Goal: Task Accomplishment & Management: Use online tool/utility

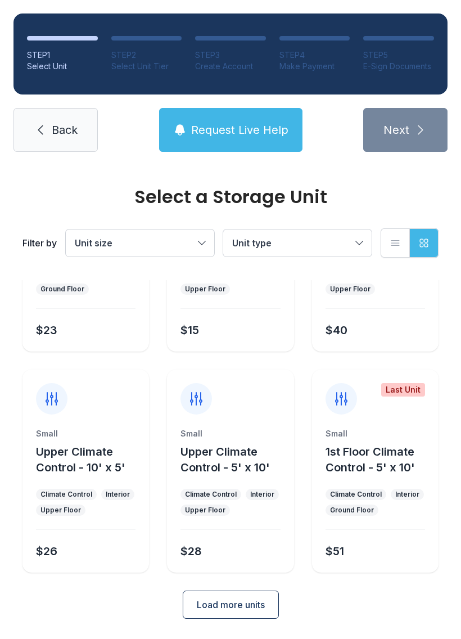
scroll to position [134, 0]
click at [241, 598] on span "Load more units" at bounding box center [231, 603] width 68 height 13
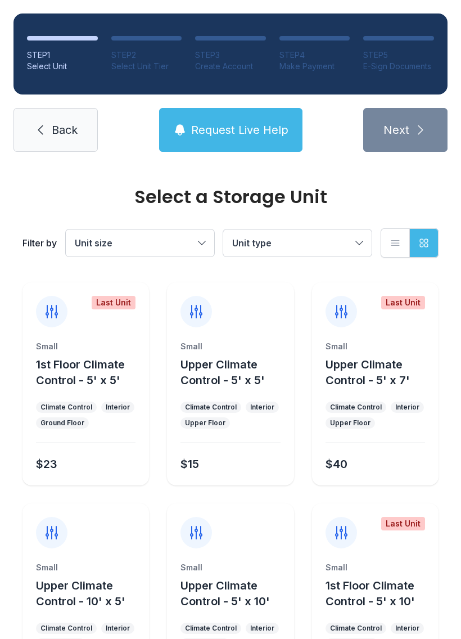
scroll to position [0, 0]
click at [77, 120] on link "Back" at bounding box center [55, 130] width 84 height 44
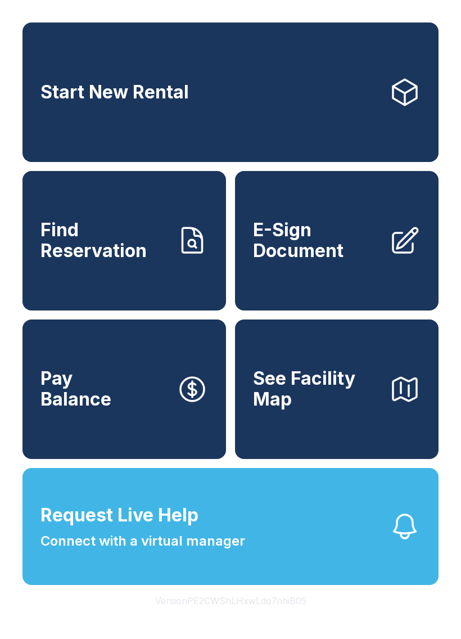
click at [345, 238] on span "E-Sign Document" at bounding box center [316, 240] width 127 height 41
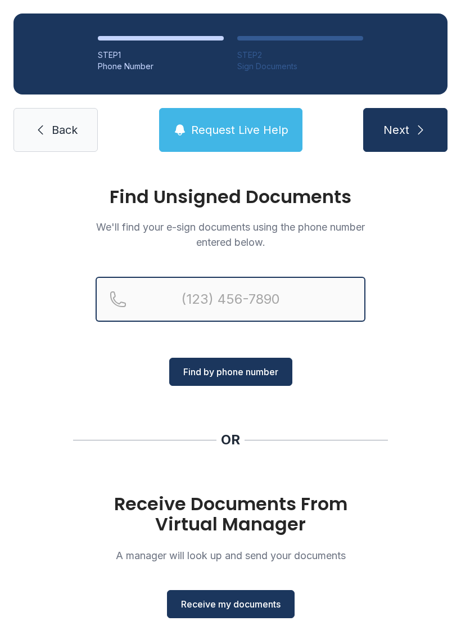
click at [245, 296] on input "Reservation phone number" at bounding box center [231, 299] width 270 height 45
type input "[PHONE_NUMBER]"
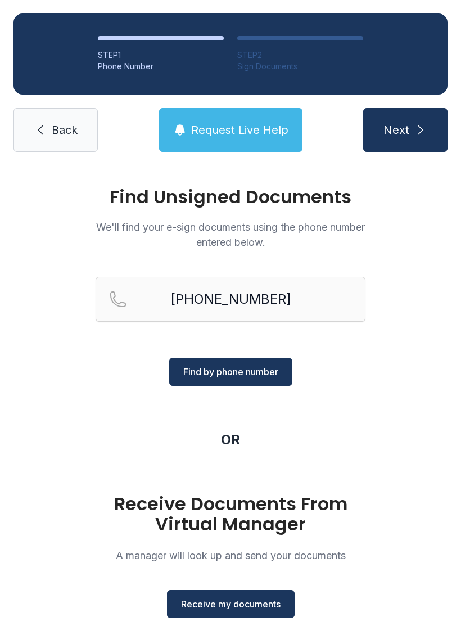
click at [254, 374] on span "Find by phone number" at bounding box center [230, 371] width 95 height 13
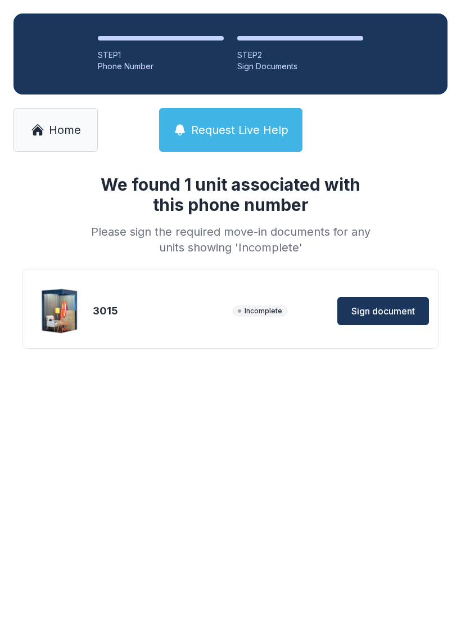
click at [384, 302] on button "Sign document" at bounding box center [383, 311] width 92 height 28
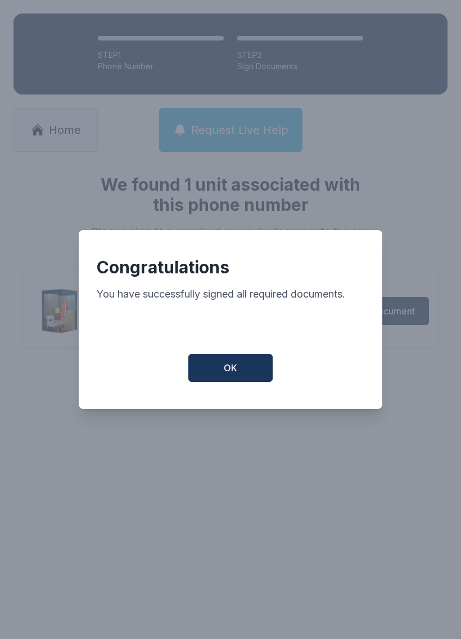
click at [213, 372] on button "OK" at bounding box center [230, 368] width 84 height 28
